Goal: Task Accomplishment & Management: Use online tool/utility

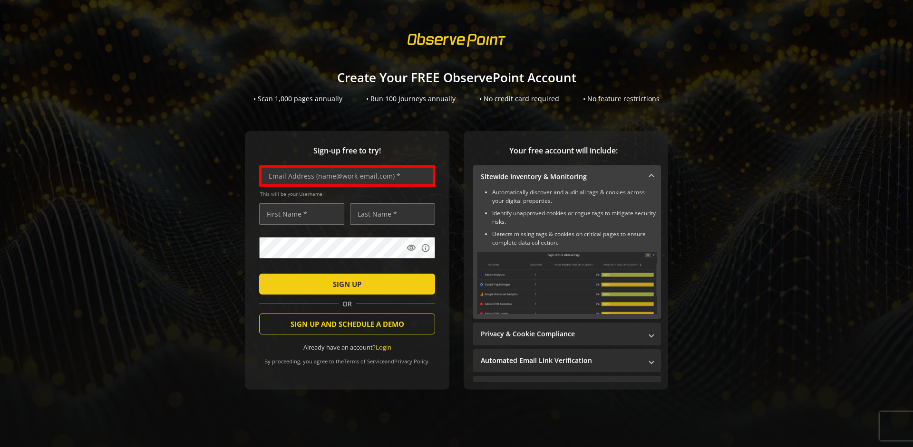
click at [345, 176] on input "text" at bounding box center [347, 175] width 176 height 21
type input "[EMAIL_ADDRESS][DOMAIN_NAME]"
click at [299, 214] on input "text" at bounding box center [301, 213] width 85 height 21
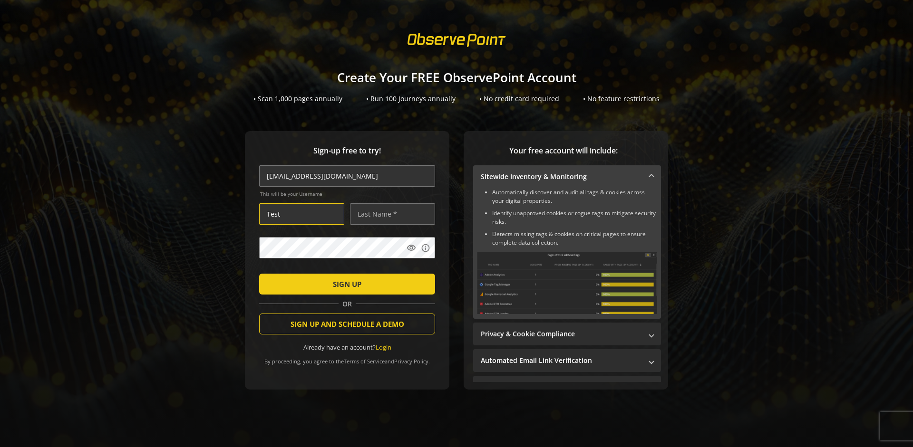
type input "Test"
click at [390, 214] on input "text" at bounding box center [392, 213] width 85 height 21
type input "User"
click at [345, 284] on span "SIGN UP" at bounding box center [347, 284] width 29 height 17
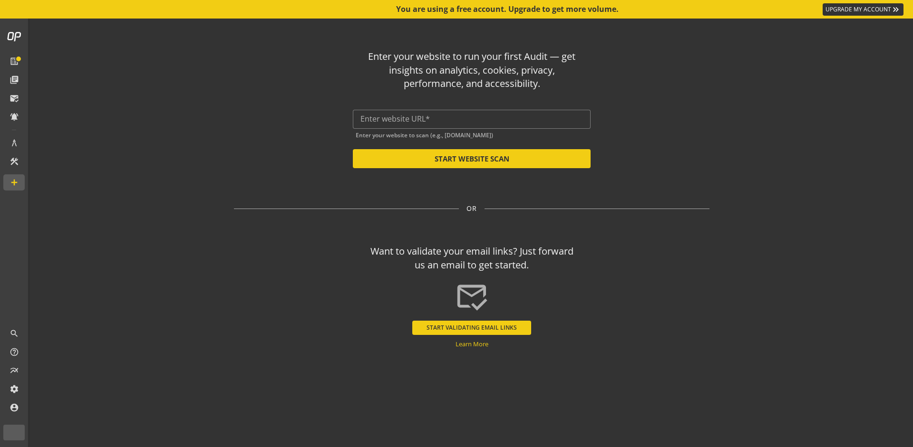
click at [472, 119] on input "text" at bounding box center [471, 119] width 223 height 9
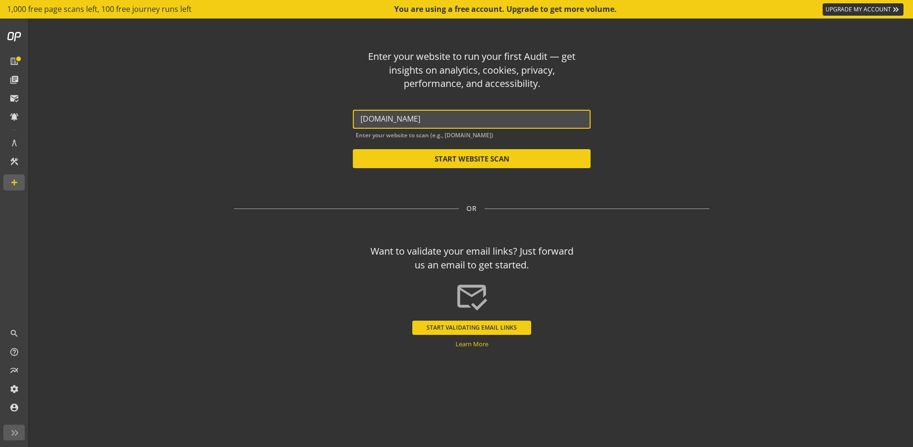
click at [472, 159] on button "START WEBSITE SCAN" at bounding box center [472, 158] width 238 height 19
type input "[URL][DOMAIN_NAME]"
